Goal: Task Accomplishment & Management: Manage account settings

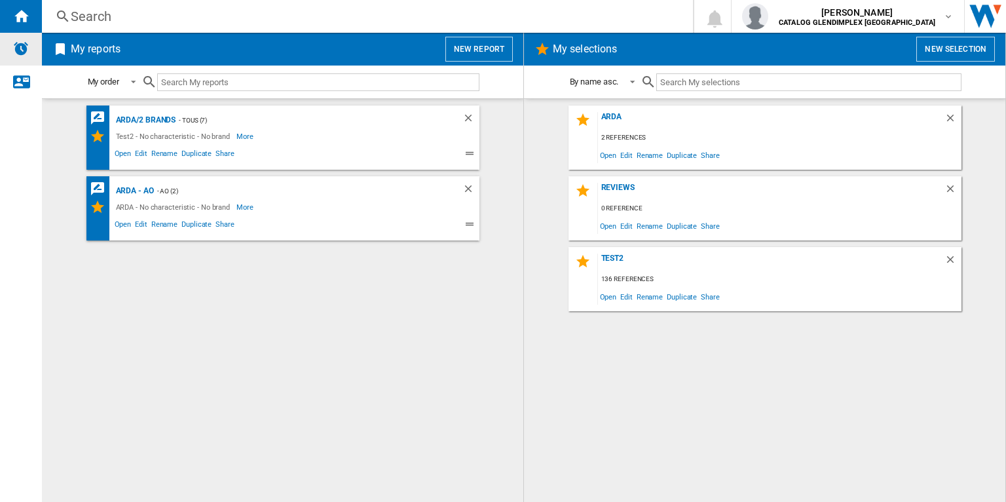
click at [13, 48] on img "Alerts" at bounding box center [21, 49] width 16 height 16
click at [22, 45] on img "Alerts" at bounding box center [21, 49] width 16 height 16
click at [12, 57] on div "Alerts" at bounding box center [21, 49] width 42 height 33
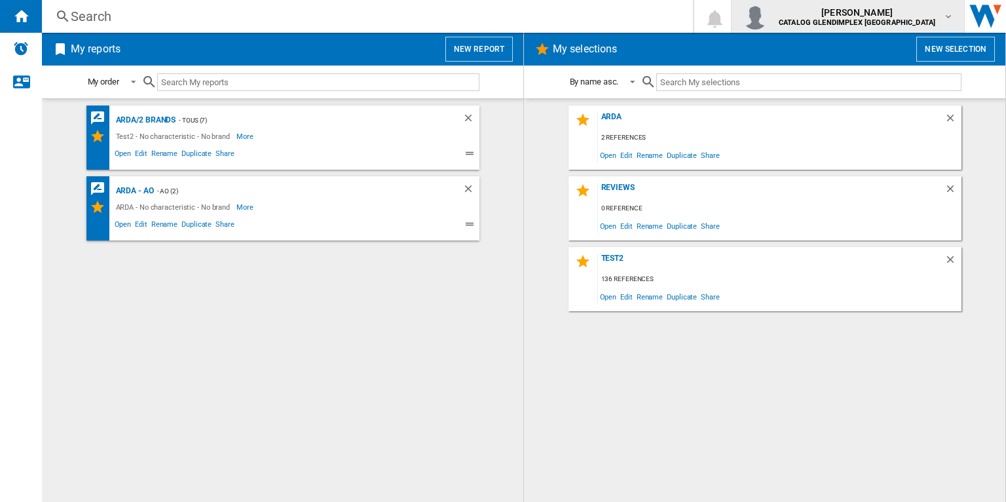
click at [915, 19] on b "CATALOG GLENDIMPLEX [GEOGRAPHIC_DATA]" at bounding box center [857, 22] width 157 height 9
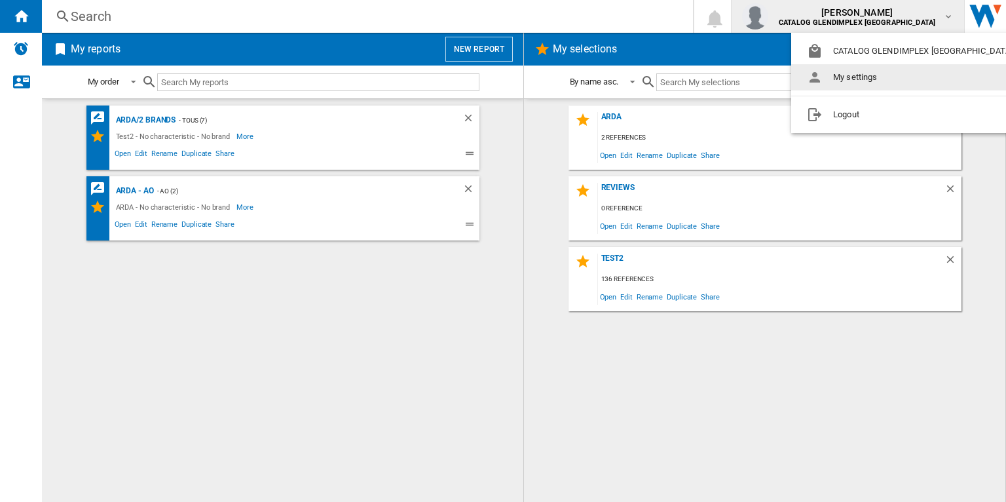
click at [724, 31] on md-backdrop at bounding box center [503, 251] width 1006 height 502
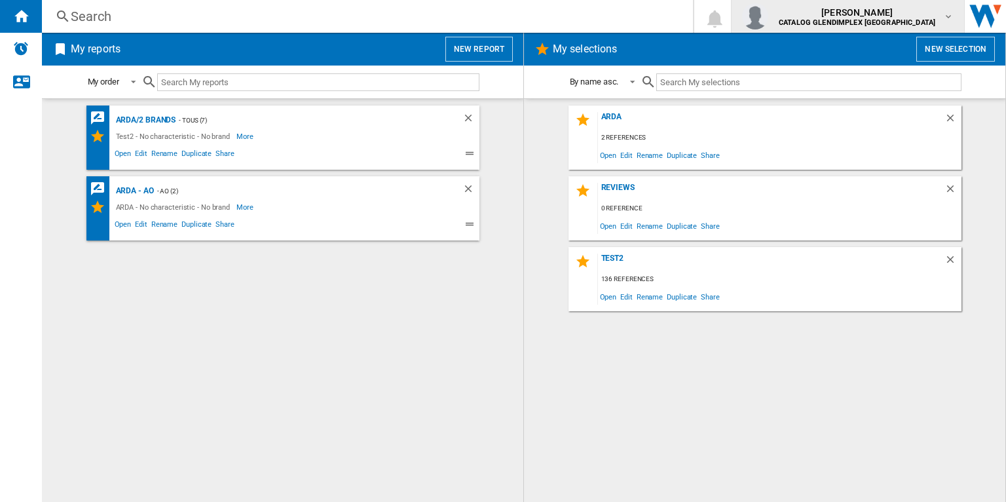
click at [887, 15] on span "[PERSON_NAME]" at bounding box center [857, 12] width 157 height 13
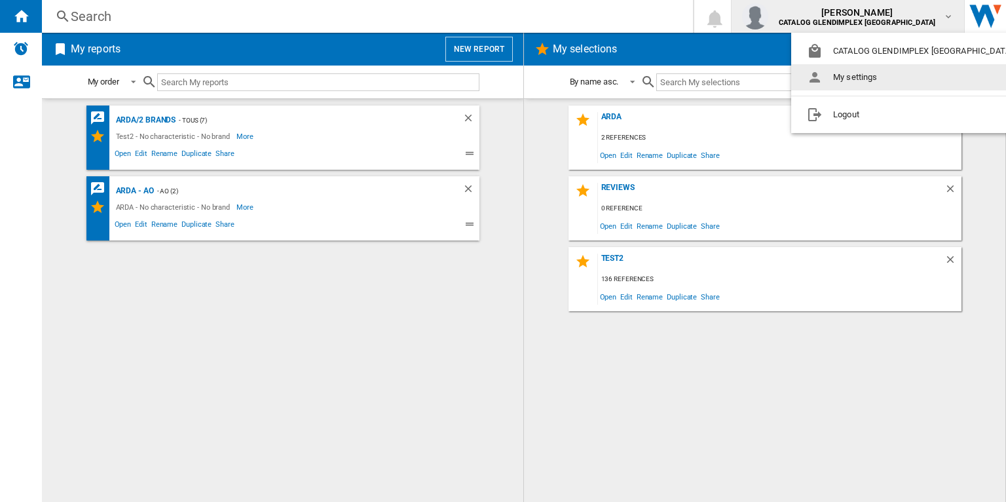
click at [681, 47] on md-backdrop at bounding box center [503, 251] width 1006 height 502
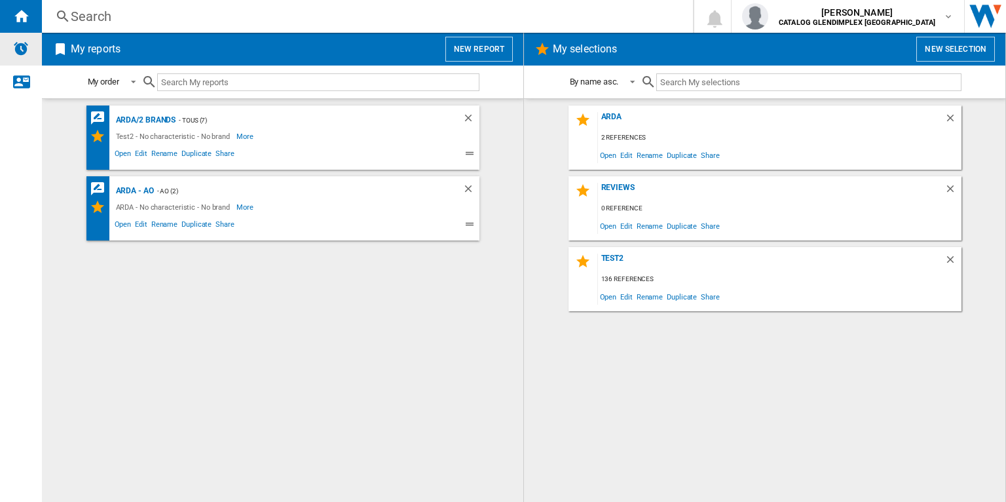
click at [14, 46] on img "Alerts" at bounding box center [21, 49] width 16 height 16
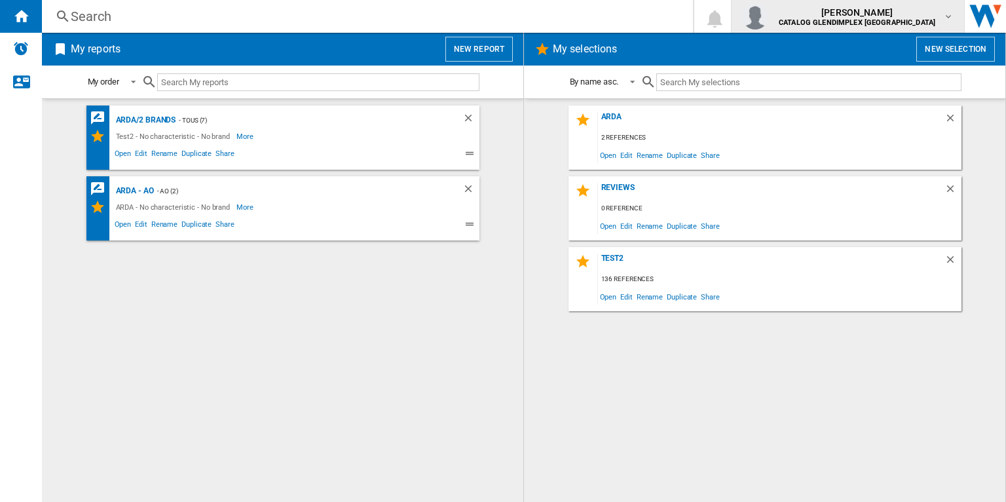
click at [909, 26] on b "CATALOG GLENDIMPLEX [GEOGRAPHIC_DATA]" at bounding box center [857, 22] width 157 height 9
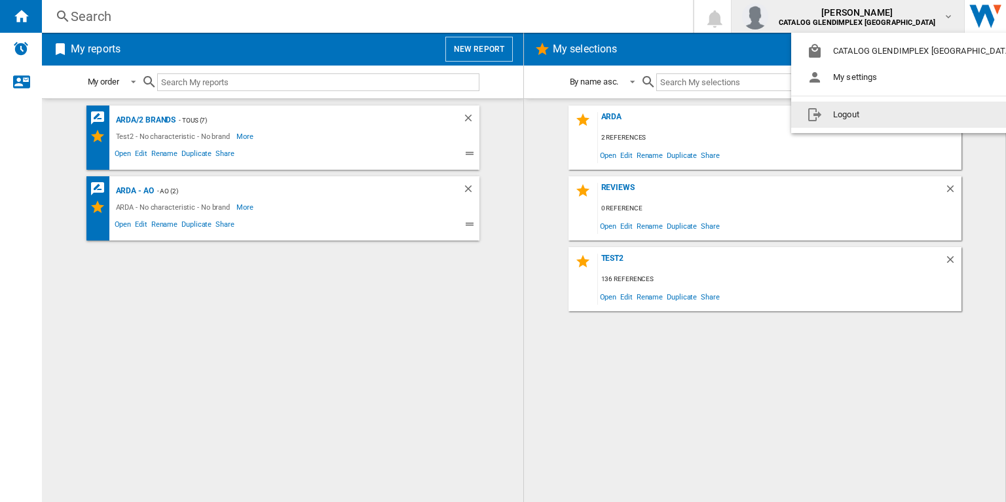
click at [906, 120] on button "Logout" at bounding box center [912, 115] width 242 height 26
